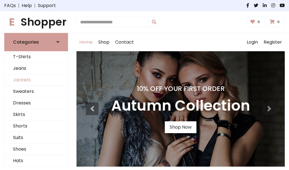
click at [36, 80] on link "Jackets" at bounding box center [36, 80] width 63 height 12
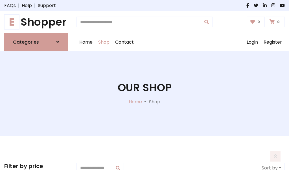
scroll to position [255, 0]
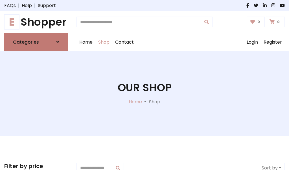
click at [36, 42] on h6 "Categories" at bounding box center [26, 41] width 26 height 5
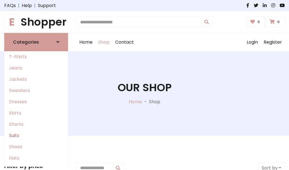
click at [36, 136] on link "Suits" at bounding box center [36, 135] width 63 height 11
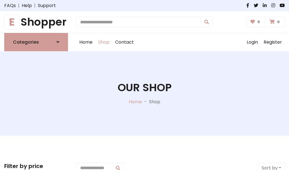
scroll to position [408, 0]
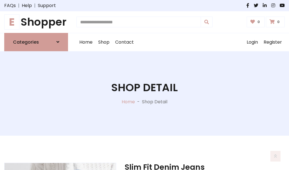
scroll to position [527, 0]
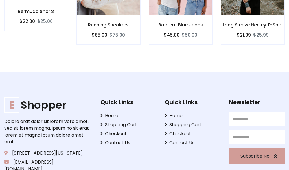
scroll to position [527, 0]
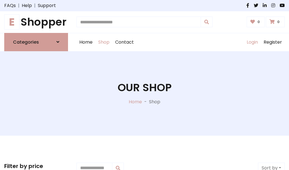
click at [252, 42] on link "Login" at bounding box center [252, 42] width 17 height 18
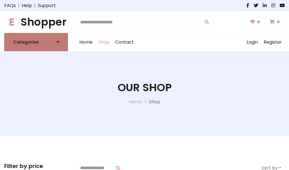
click at [58, 42] on icon at bounding box center [57, 42] width 3 height 5
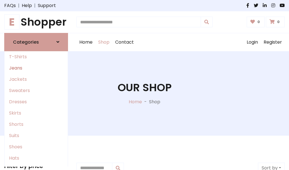
click at [36, 68] on link "Jeans" at bounding box center [36, 68] width 63 height 11
